Goal: Entertainment & Leisure: Browse casually

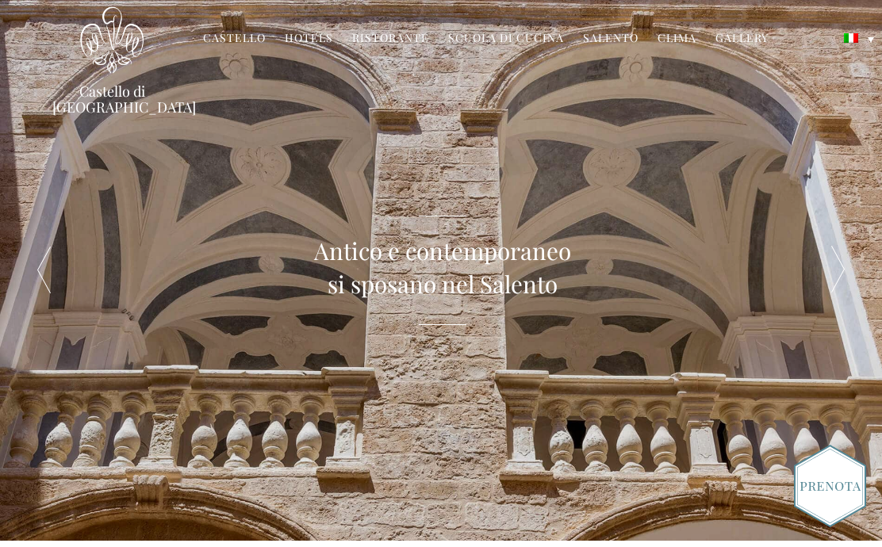
click at [837, 277] on div at bounding box center [838, 270] width 88 height 541
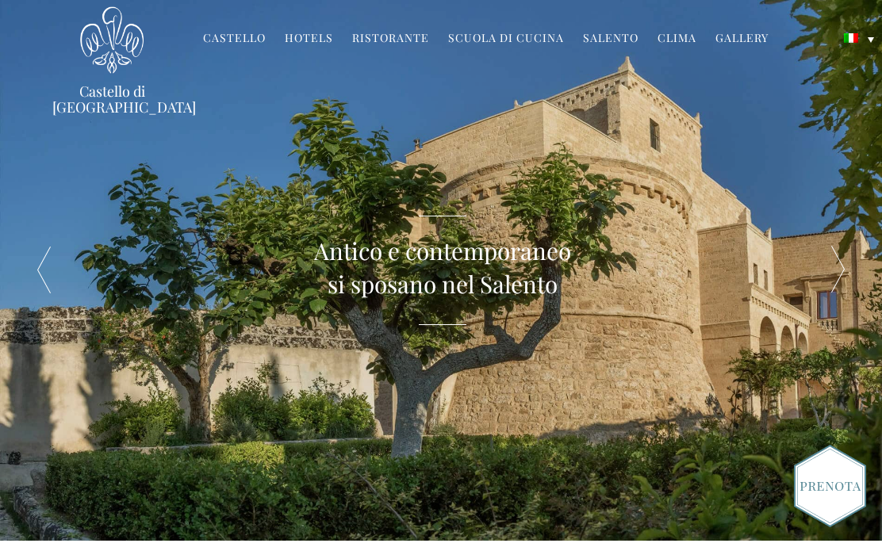
click at [836, 268] on div at bounding box center [838, 270] width 88 height 541
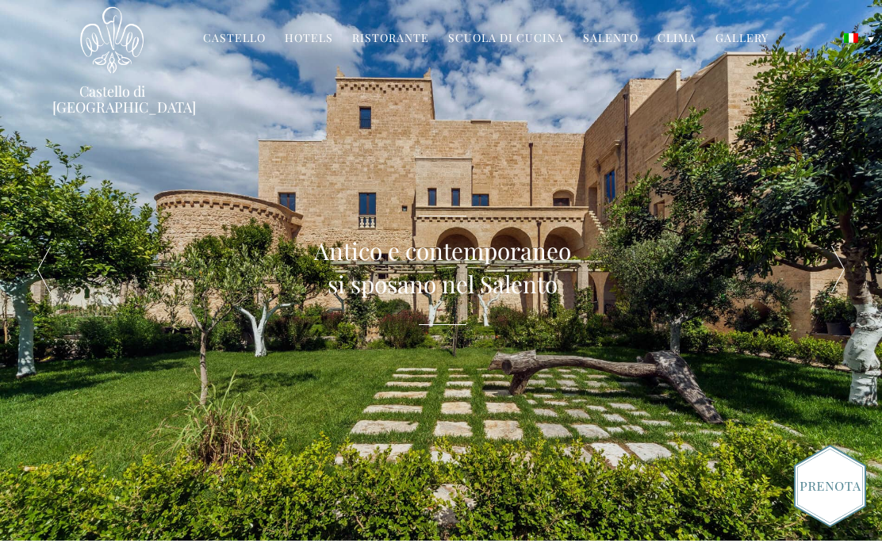
click at [834, 268] on div at bounding box center [838, 270] width 88 height 541
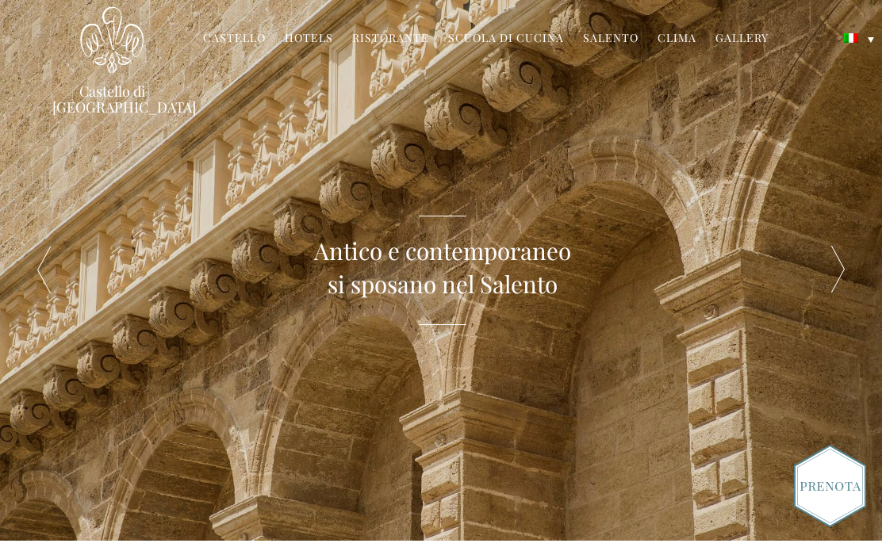
click at [840, 273] on div at bounding box center [838, 270] width 88 height 541
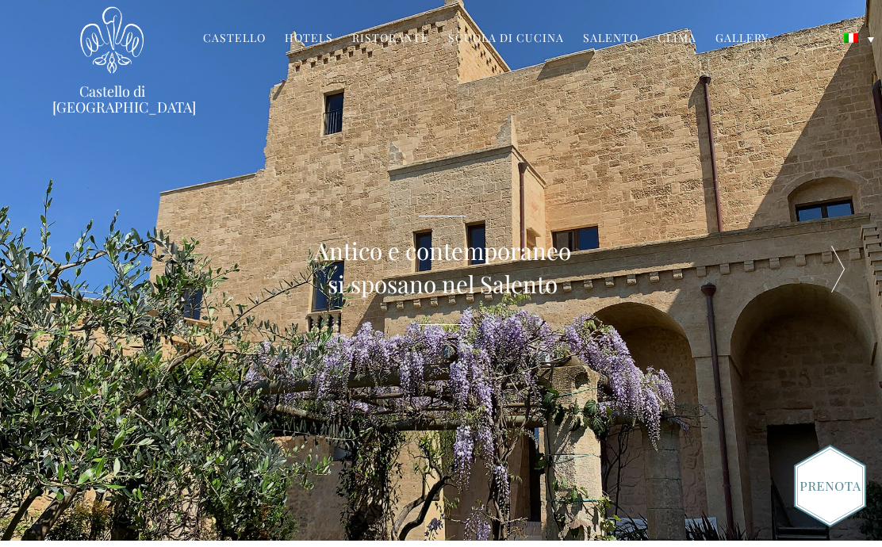
click at [834, 276] on div at bounding box center [838, 270] width 88 height 541
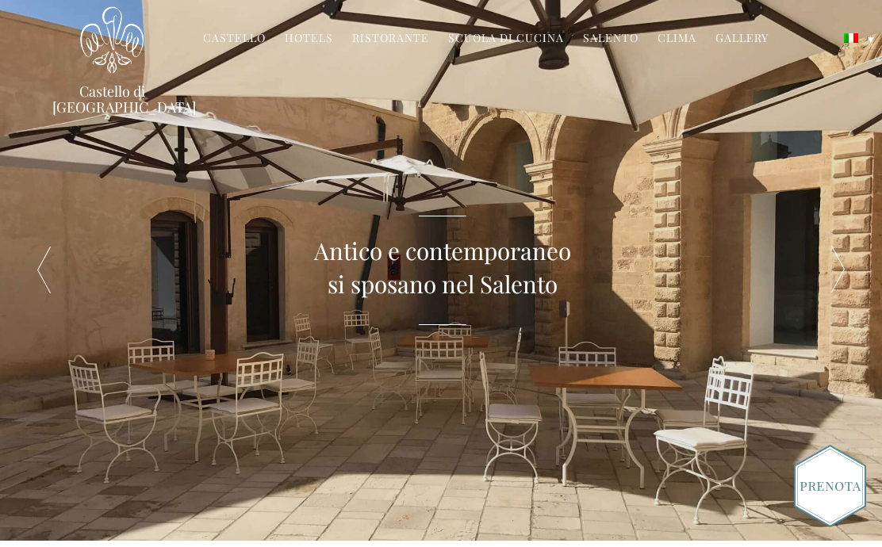
click at [837, 282] on div at bounding box center [838, 270] width 88 height 541
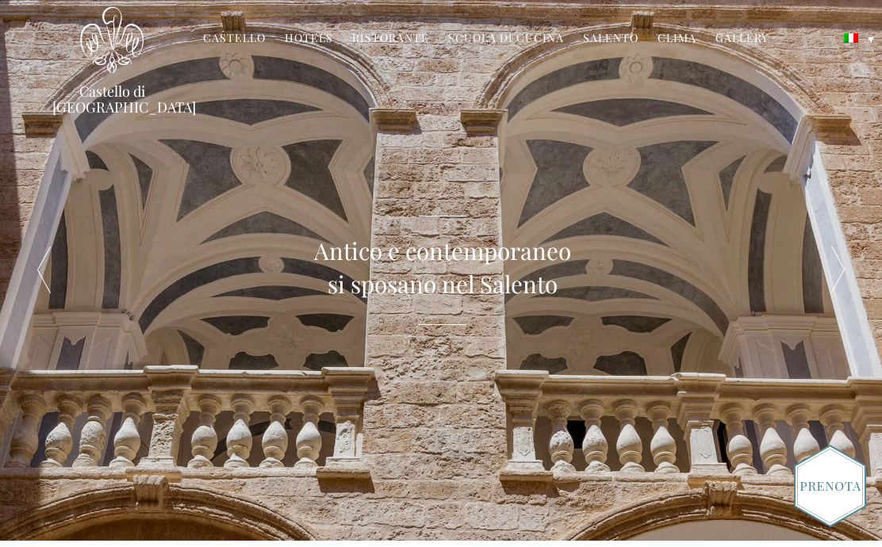
click at [844, 278] on div at bounding box center [838, 270] width 88 height 541
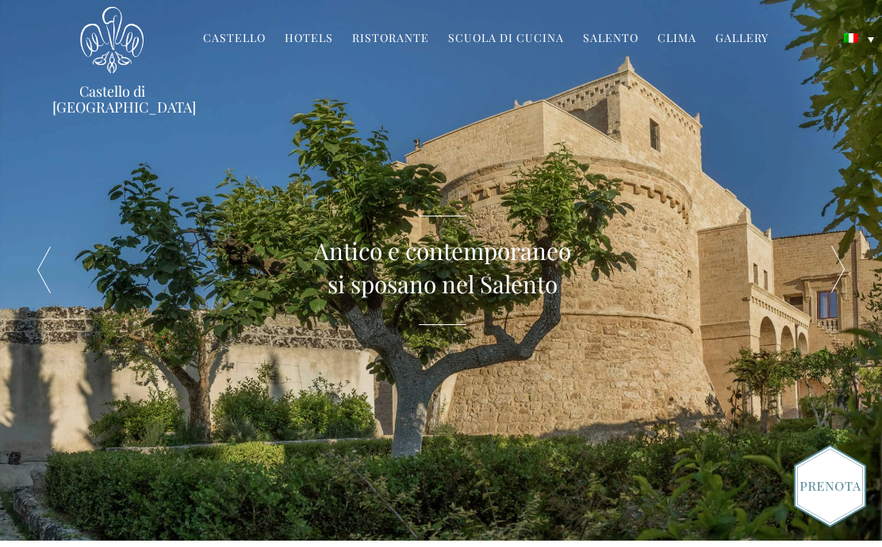
click at [842, 280] on div at bounding box center [838, 270] width 88 height 541
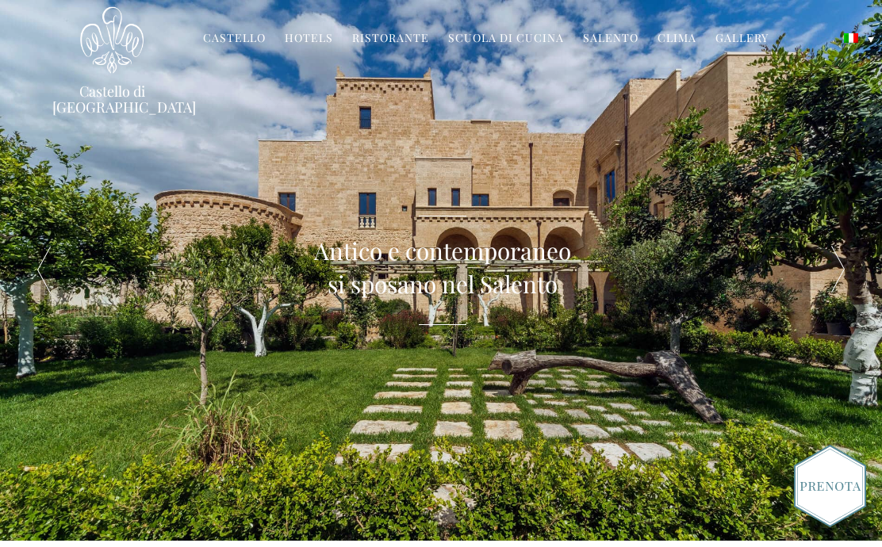
click at [844, 284] on div at bounding box center [838, 270] width 88 height 541
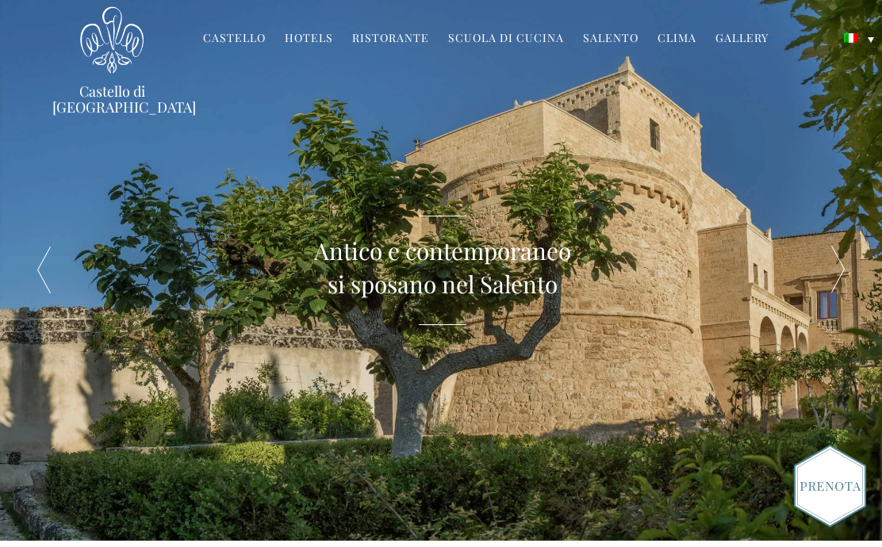
click at [679, 44] on link "Clima" at bounding box center [676, 39] width 39 height 18
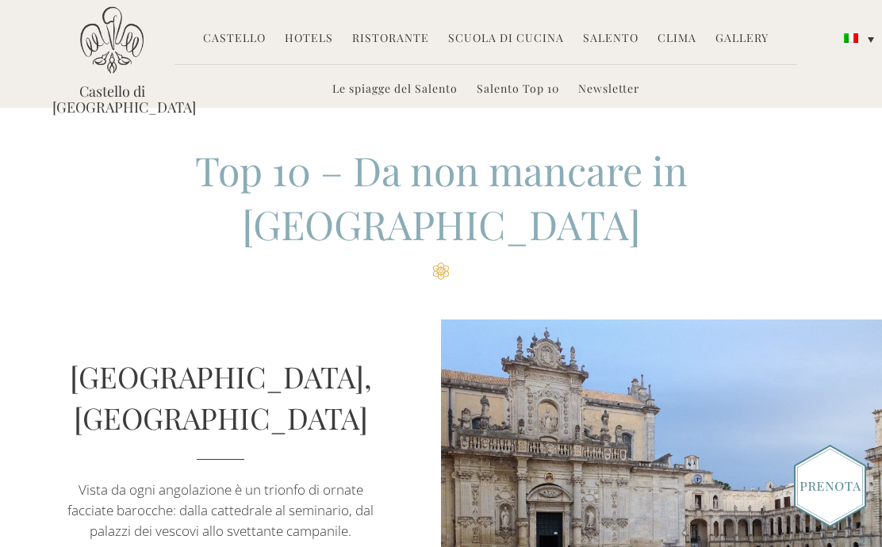
click at [746, 38] on link "Gallery" at bounding box center [741, 39] width 53 height 18
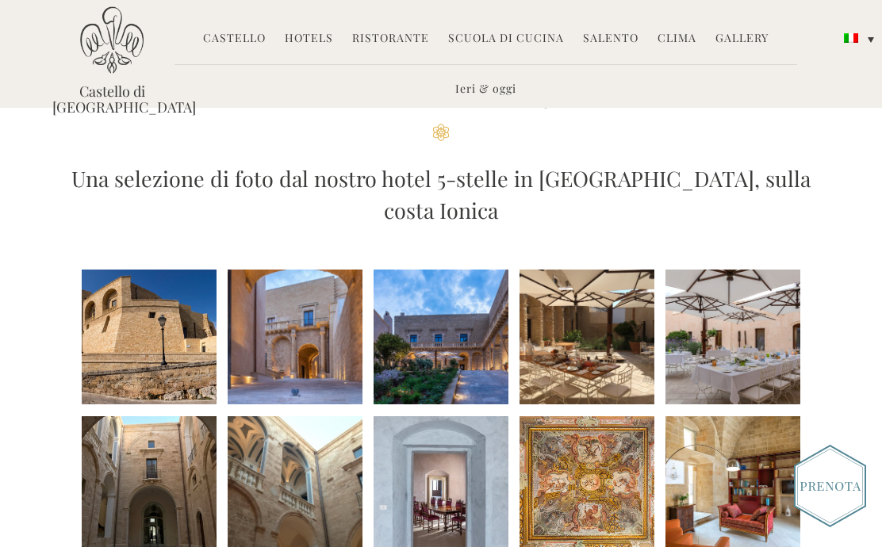
scroll to position [84, 0]
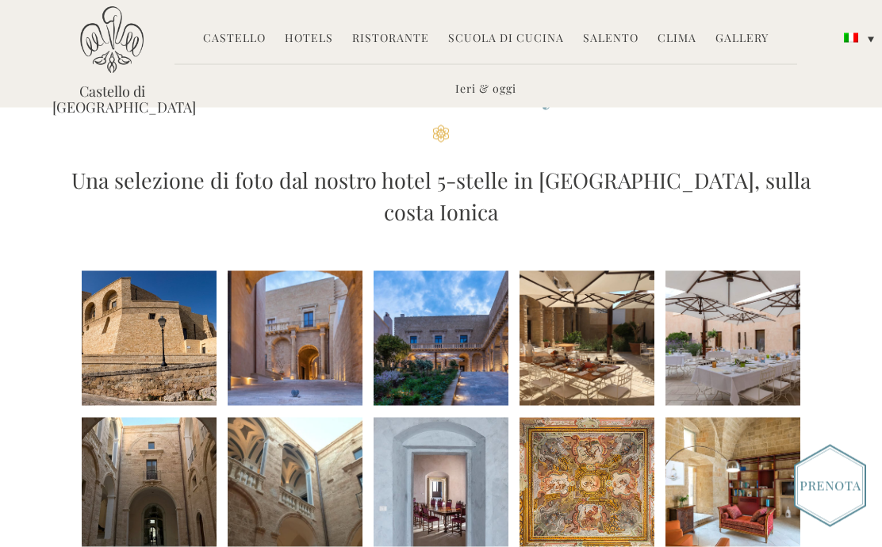
click at [161, 310] on li at bounding box center [149, 338] width 135 height 135
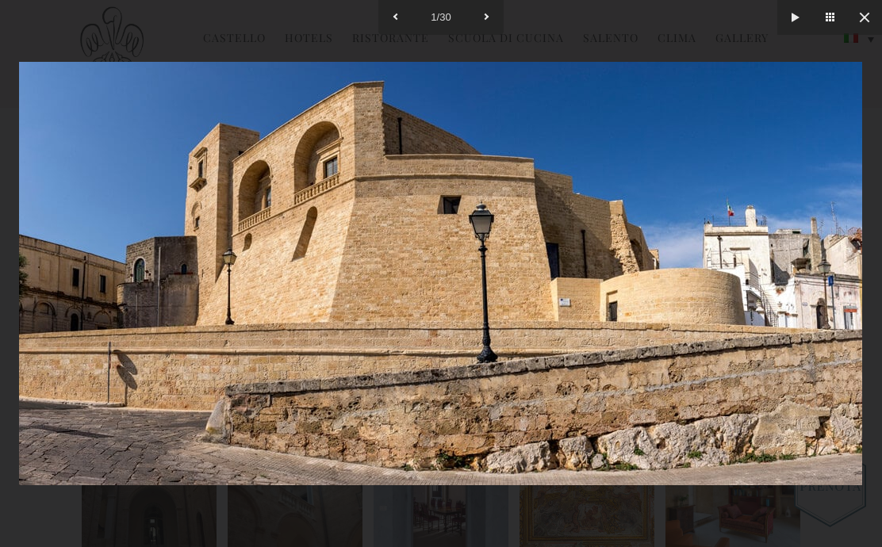
click at [796, 17] on button at bounding box center [794, 17] width 35 height 35
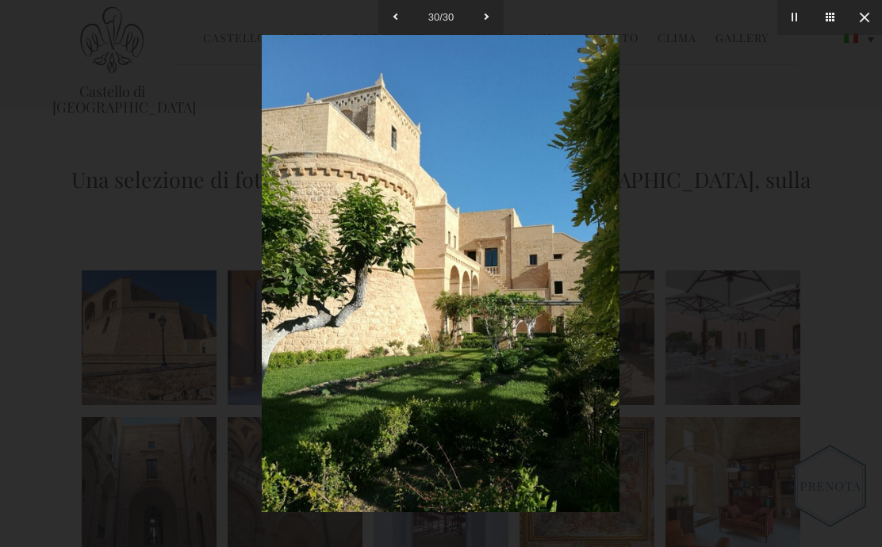
click at [863, 18] on button at bounding box center [864, 17] width 35 height 35
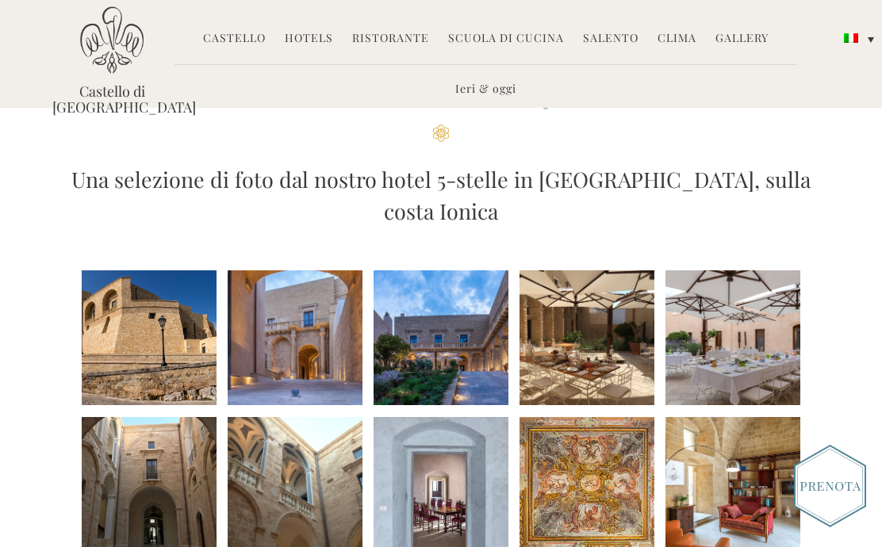
click at [231, 39] on link "Castello" at bounding box center [234, 39] width 63 height 18
click at [110, 70] on img at bounding box center [111, 39] width 63 height 67
click at [105, 62] on img at bounding box center [111, 39] width 63 height 67
click at [110, 83] on link "Castello di [GEOGRAPHIC_DATA]" at bounding box center [111, 99] width 119 height 32
click at [123, 76] on div at bounding box center [441, 273] width 882 height 547
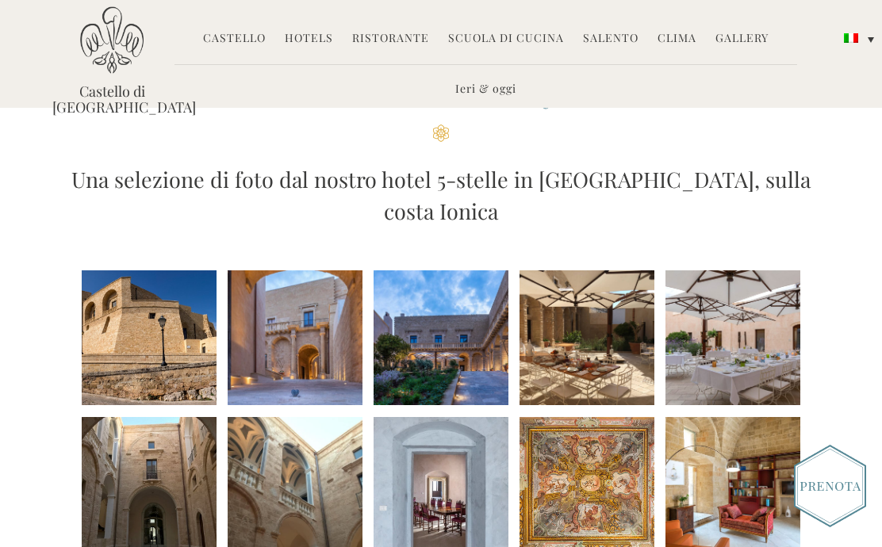
click at [117, 64] on div at bounding box center [441, 273] width 882 height 547
click at [114, 76] on div at bounding box center [441, 273] width 882 height 547
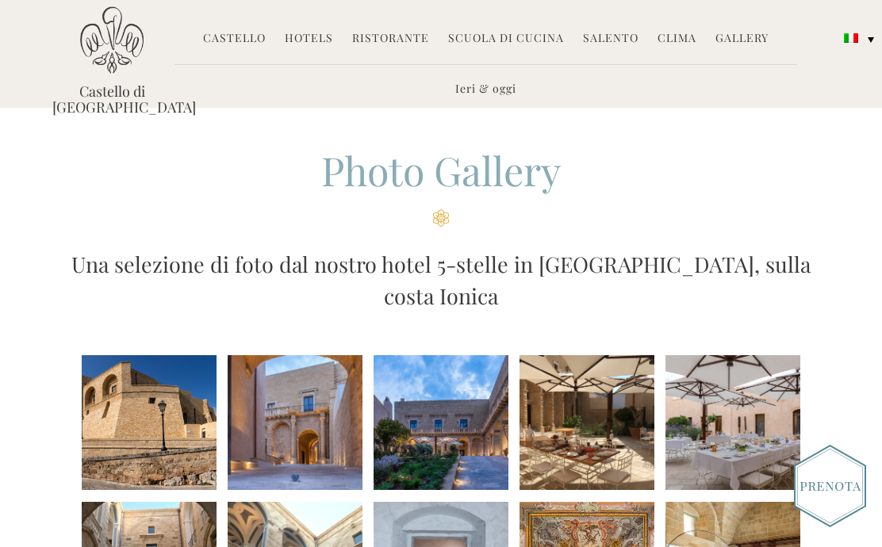
click at [113, 73] on img at bounding box center [111, 39] width 63 height 67
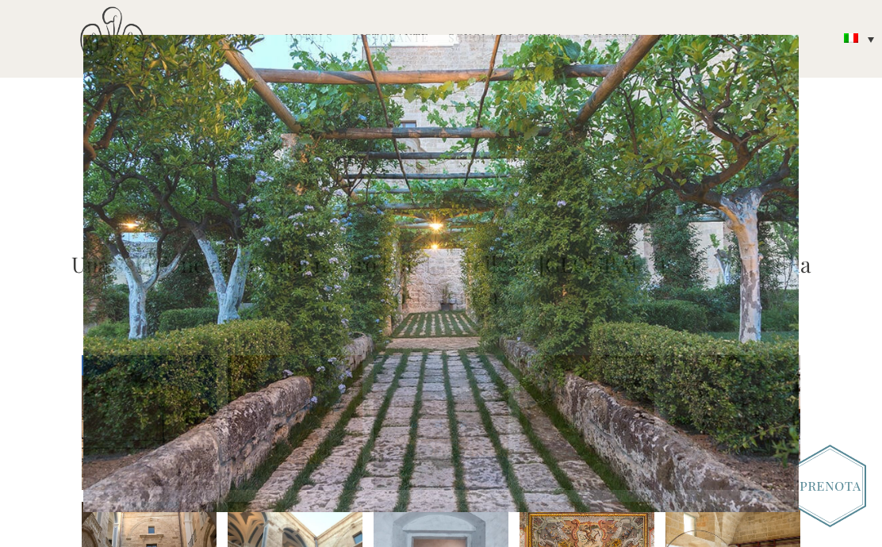
scroll to position [85, 0]
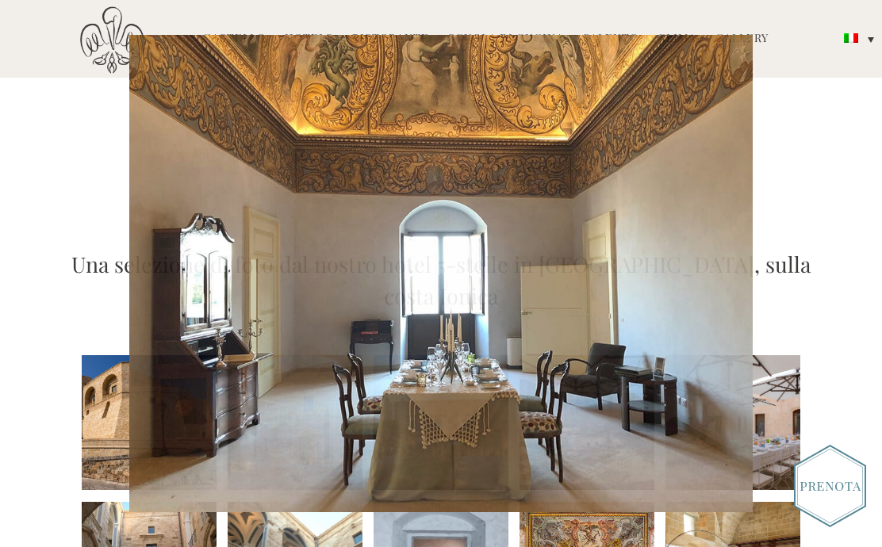
scroll to position [85, 0]
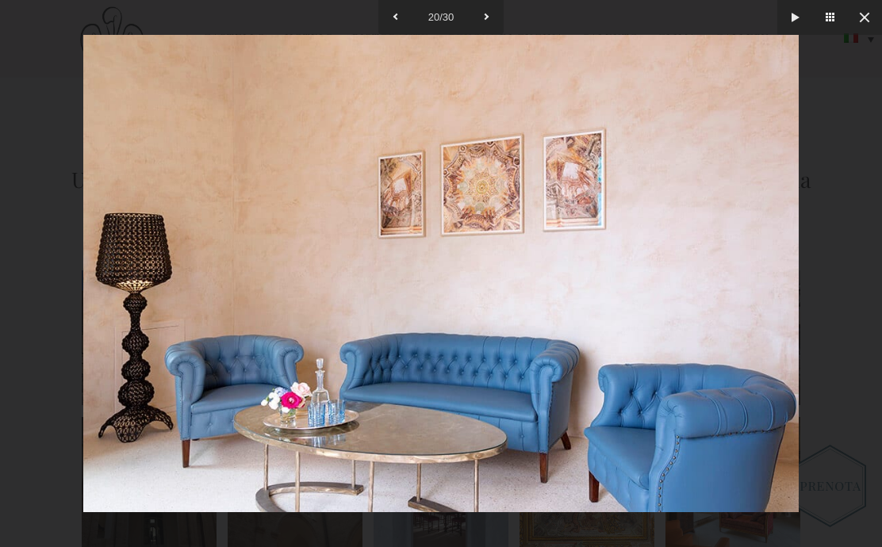
click at [871, 22] on button at bounding box center [864, 17] width 35 height 35
